Goal: Task Accomplishment & Management: Manage account settings

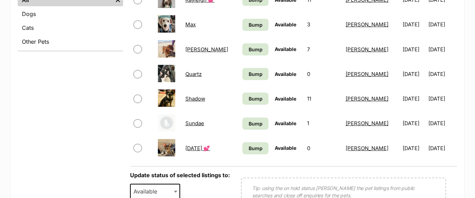
scroll to position [298, 0]
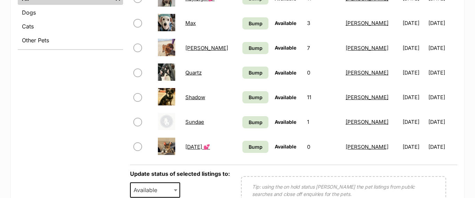
click at [136, 98] on input "checkbox" at bounding box center [137, 97] width 8 height 8
checkbox input "true"
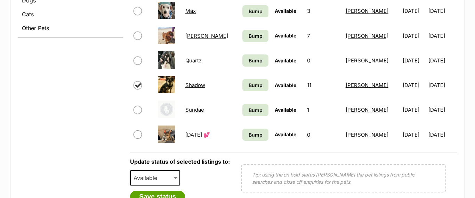
scroll to position [320, 0]
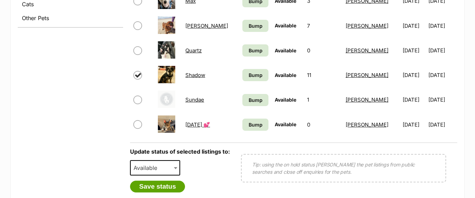
click at [174, 168] on b at bounding box center [175, 169] width 3 height 2
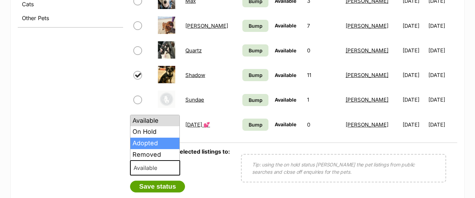
select select "rehomed"
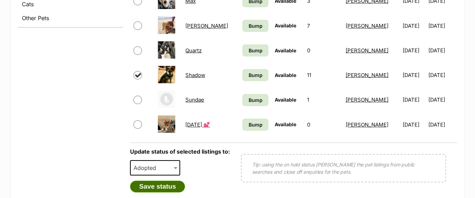
click at [160, 187] on button "Save status" at bounding box center [157, 187] width 55 height 12
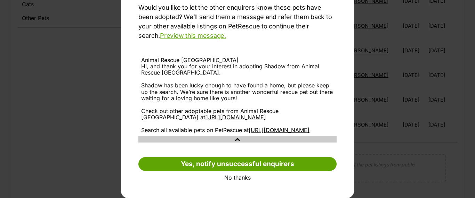
scroll to position [113, 0]
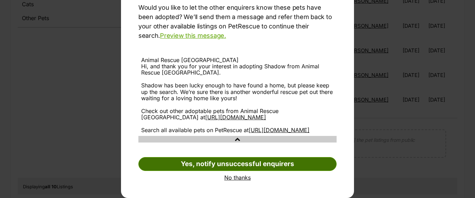
click at [194, 165] on link "Yes, notify unsuccessful enquirers" at bounding box center [237, 164] width 198 height 14
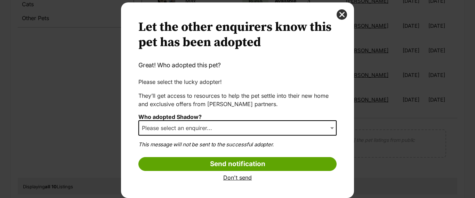
click at [250, 128] on span "Please select an enquirer..." at bounding box center [237, 128] width 198 height 15
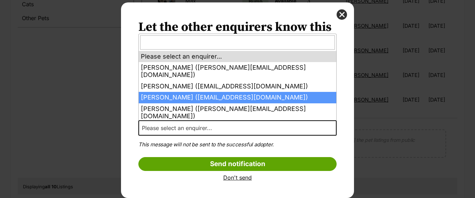
select select "2014185"
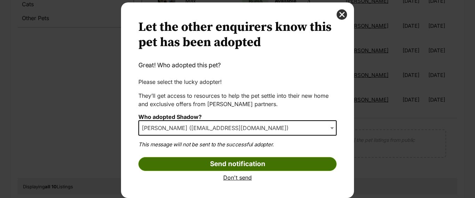
click at [240, 164] on input "Send notification" at bounding box center [237, 164] width 198 height 14
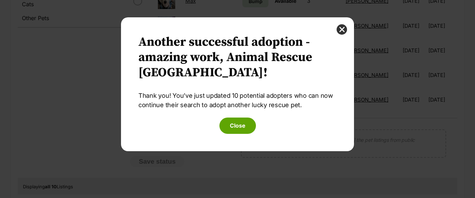
scroll to position [0, 0]
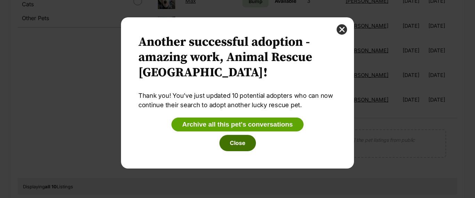
click at [236, 145] on button "Close" at bounding box center [237, 143] width 36 height 16
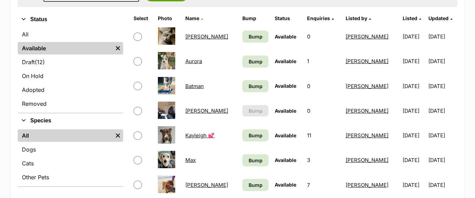
scroll to position [154, 0]
